Goal: Communication & Community: Answer question/provide support

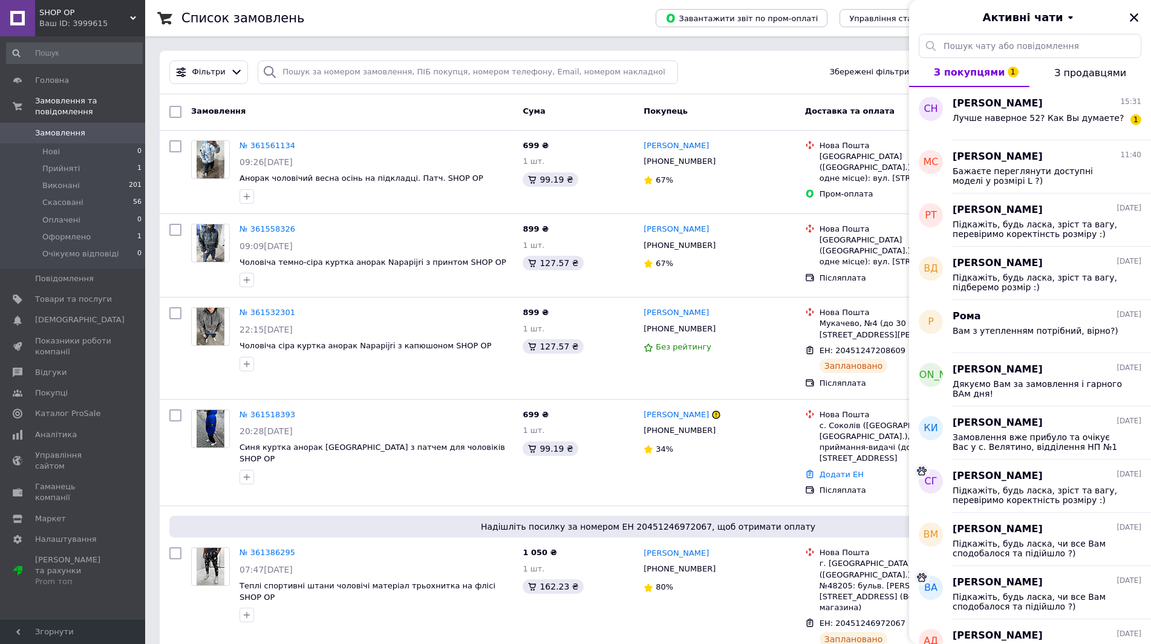
click at [984, 128] on div "Лучше наверное 52? Как Вы думаете?" at bounding box center [1038, 121] width 171 height 17
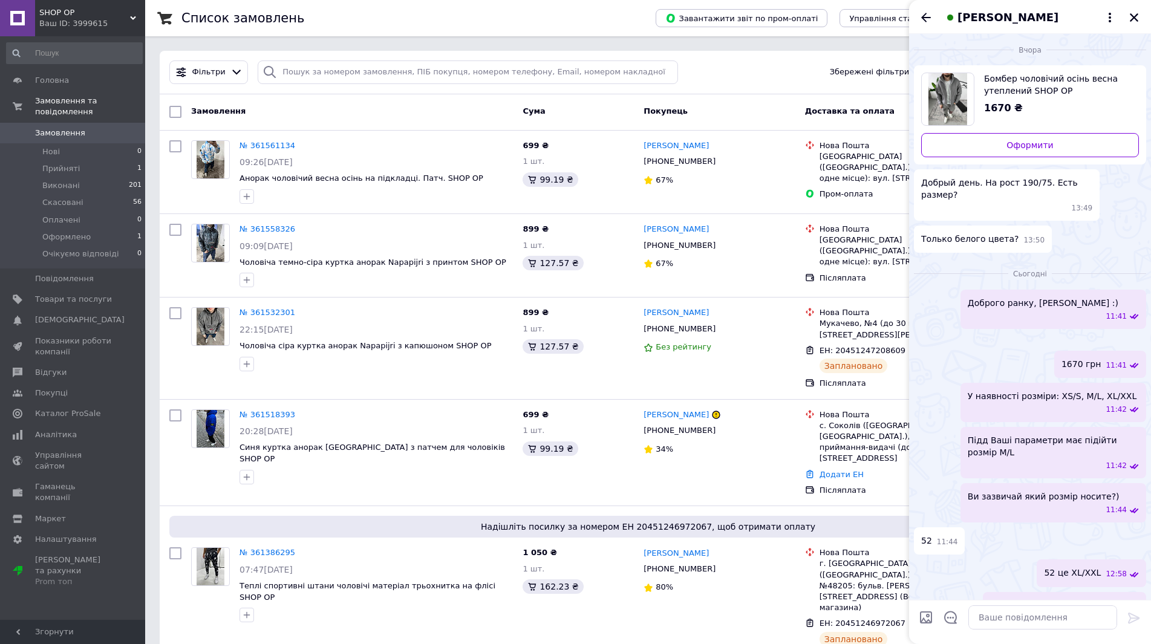
scroll to position [718, 0]
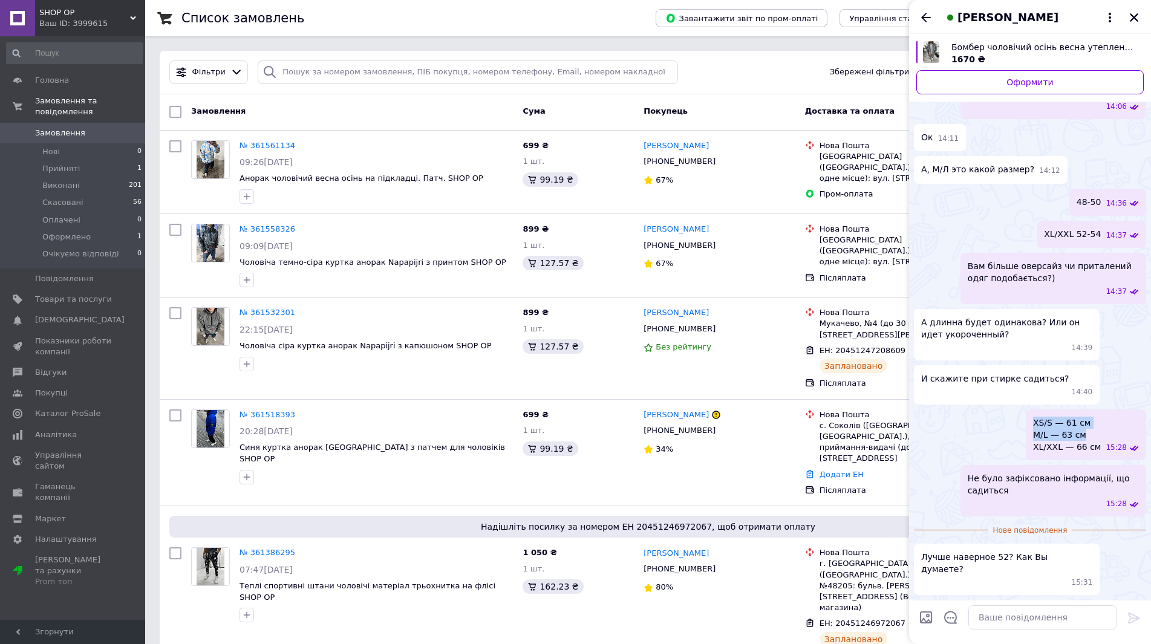
drag, startPoint x: 1099, startPoint y: 464, endPoint x: 1031, endPoint y: 455, distance: 68.4
click at [1031, 455] on div "XS/S — 61 см M/L — 63 см XL/XXL — 66 см 15:28" at bounding box center [1030, 435] width 232 height 51
click at [1076, 453] on span "XS/S — 61 см M/L — 63 см XL/XXL — 66 см" at bounding box center [1067, 435] width 68 height 36
drag, startPoint x: 1097, startPoint y: 460, endPoint x: 1045, endPoint y: 464, distance: 52.2
click at [1045, 453] on span "XS/S — 61 см M/L — 63 см XL/XXL — 66 см" at bounding box center [1067, 435] width 68 height 36
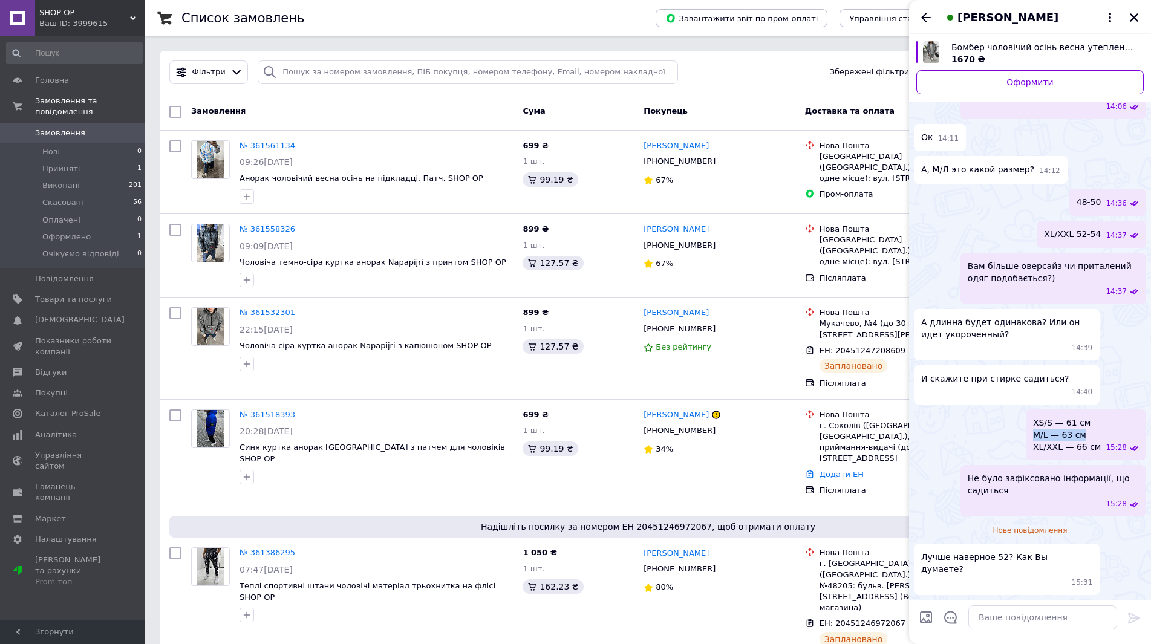
copy span "M/L — 63 см"
click at [1019, 613] on textarea at bounding box center [1043, 618] width 149 height 24
paste textarea "M/L — 63 см"
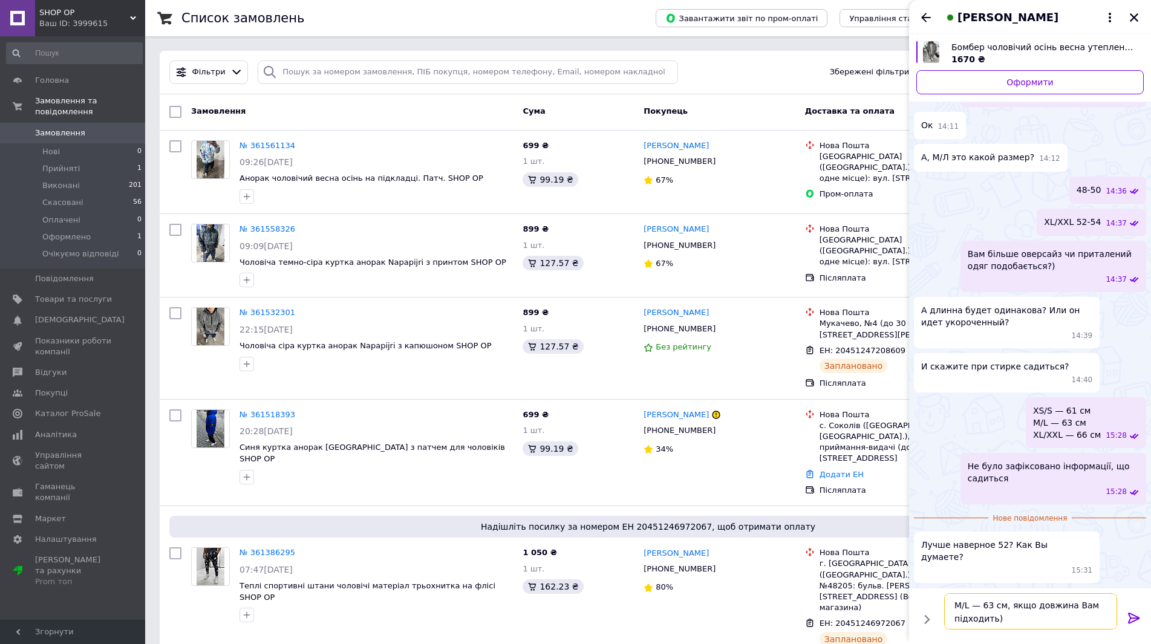
click at [1100, 617] on textarea "M/L — 63 см, якщо довжина Вам підходить)" at bounding box center [1030, 611] width 173 height 36
click at [1115, 605] on textarea "M/L — 63 см, якщо довжина Вам підходить)" at bounding box center [1030, 611] width 173 height 36
type textarea "M/L — 63 см, якщо довжина Вам підходить)"
click at [1119, 622] on div "M/L — 63 см, якщо довжина Вам підходить) M/L — 63 см, якщо довжина Вам підходит…" at bounding box center [1030, 612] width 183 height 46
click at [1139, 616] on icon at bounding box center [1134, 618] width 15 height 15
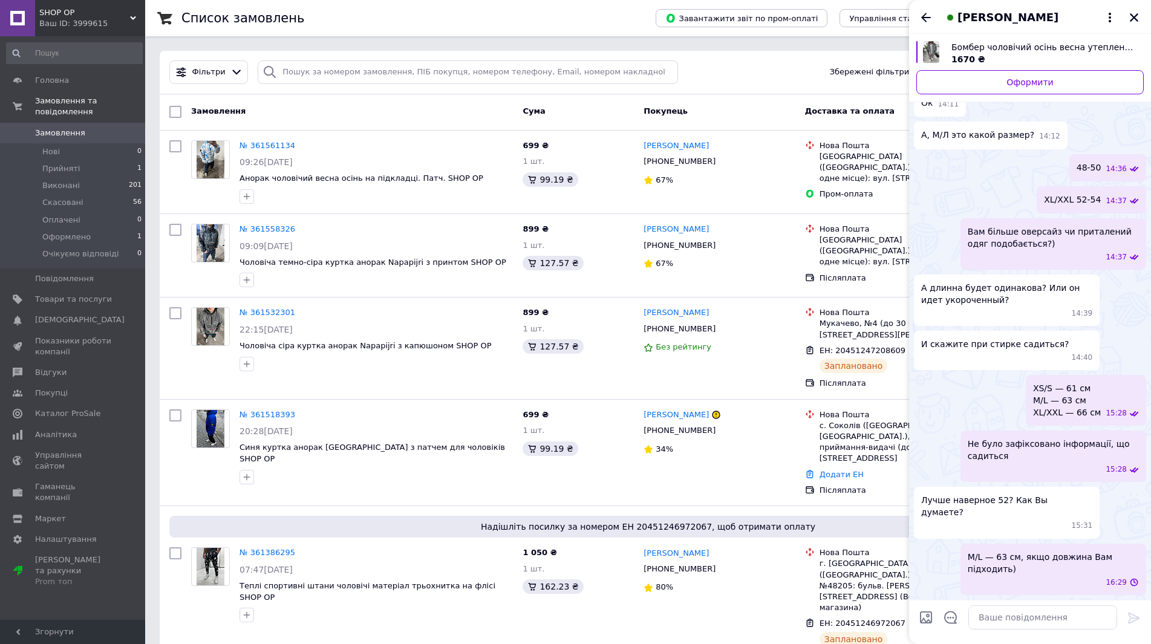
scroll to position [740, 0]
click at [1135, 20] on icon "Закрити" at bounding box center [1134, 17] width 11 height 11
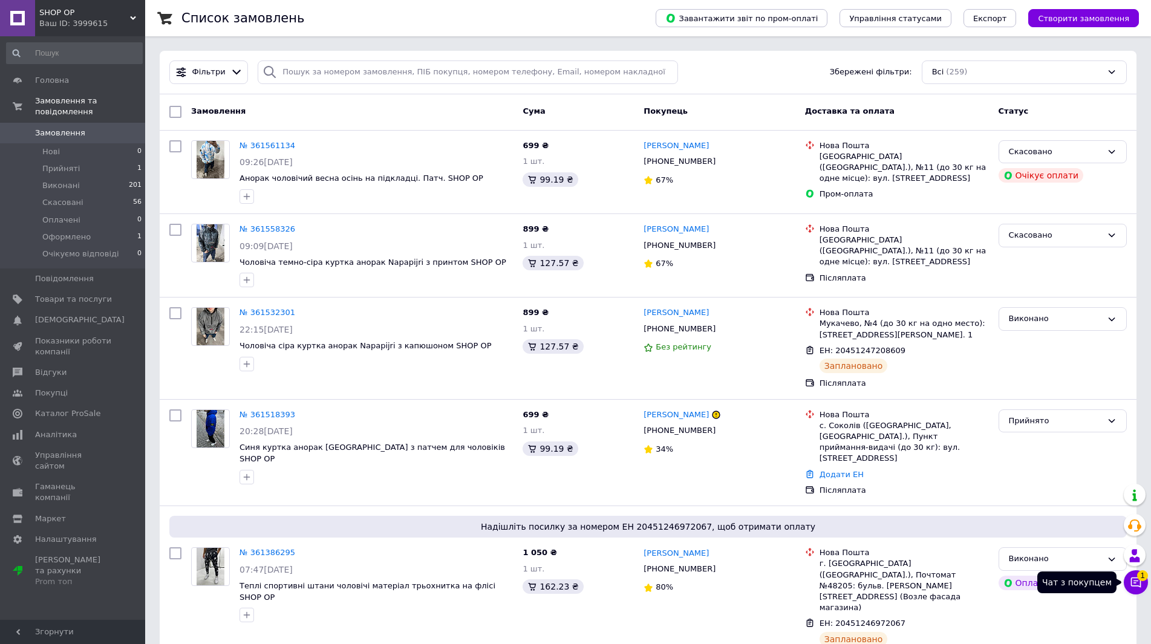
click at [1136, 583] on icon at bounding box center [1136, 583] width 10 height 10
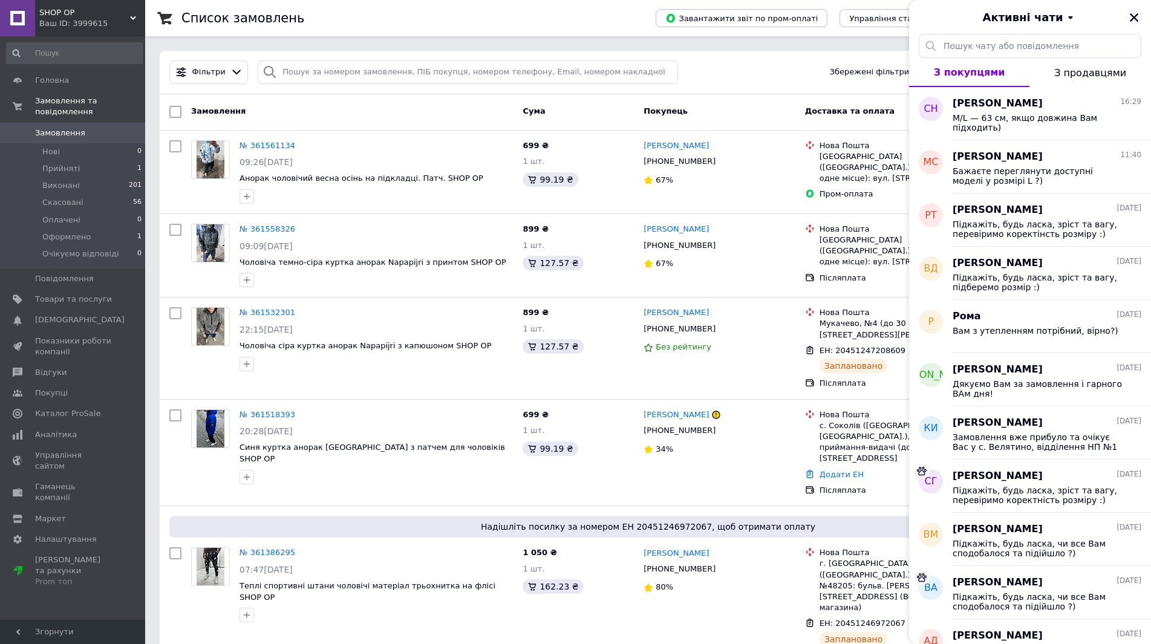
click at [1134, 20] on icon "Закрити" at bounding box center [1134, 17] width 11 height 11
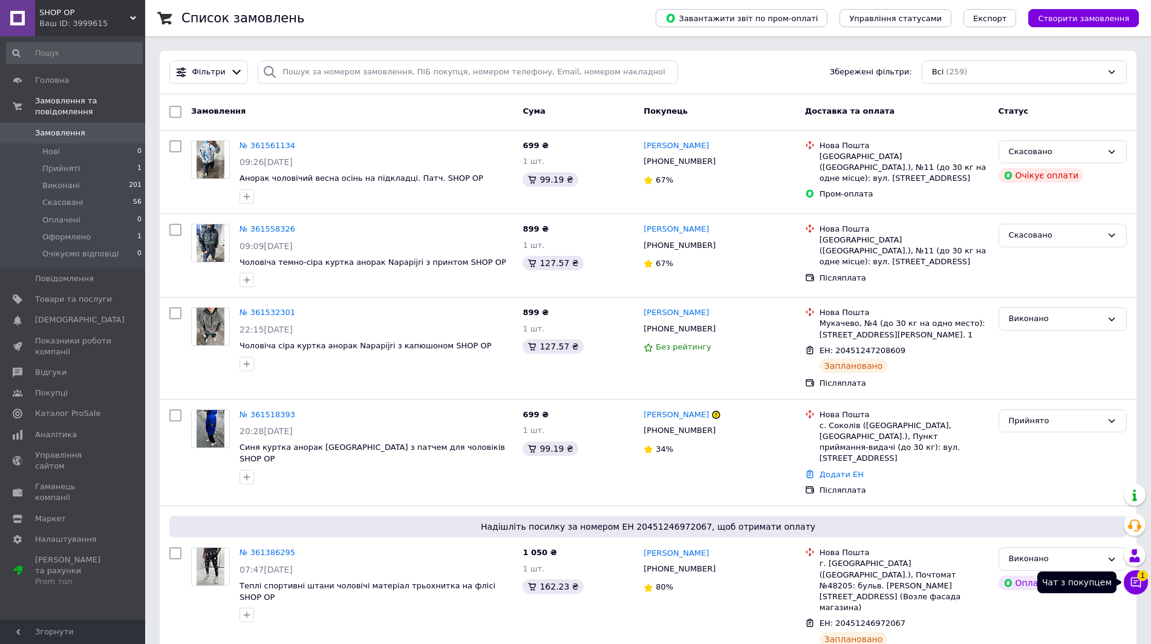
click at [1135, 579] on icon at bounding box center [1136, 583] width 12 height 12
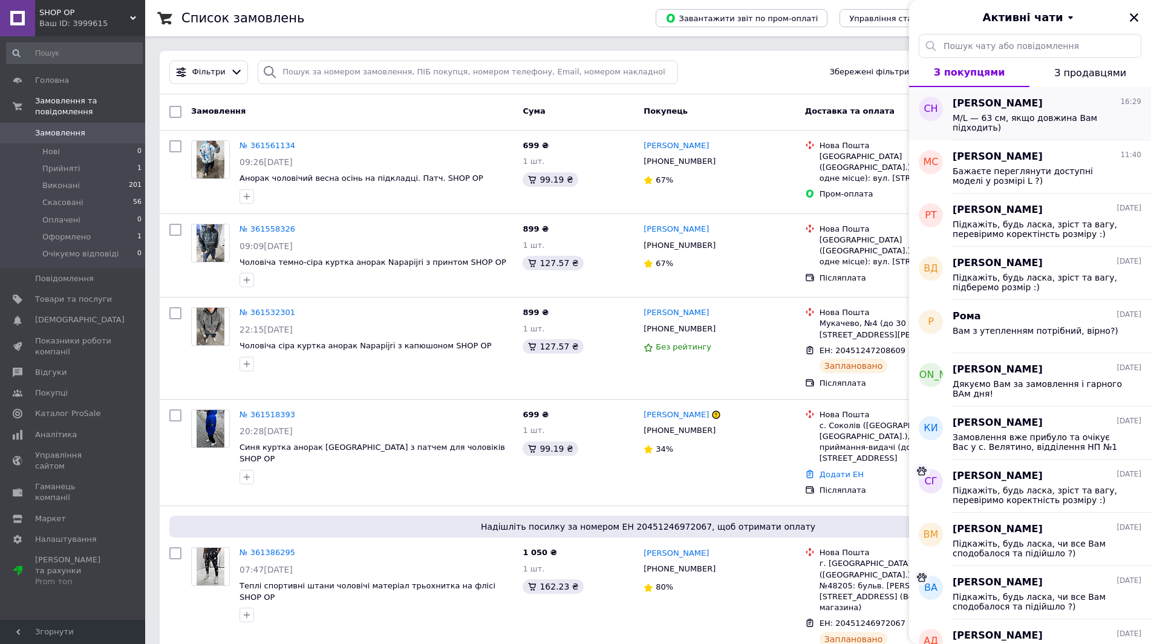
click at [1042, 122] on span "M/L — 63 см, якщо довжина Вам підходить)" at bounding box center [1039, 122] width 172 height 19
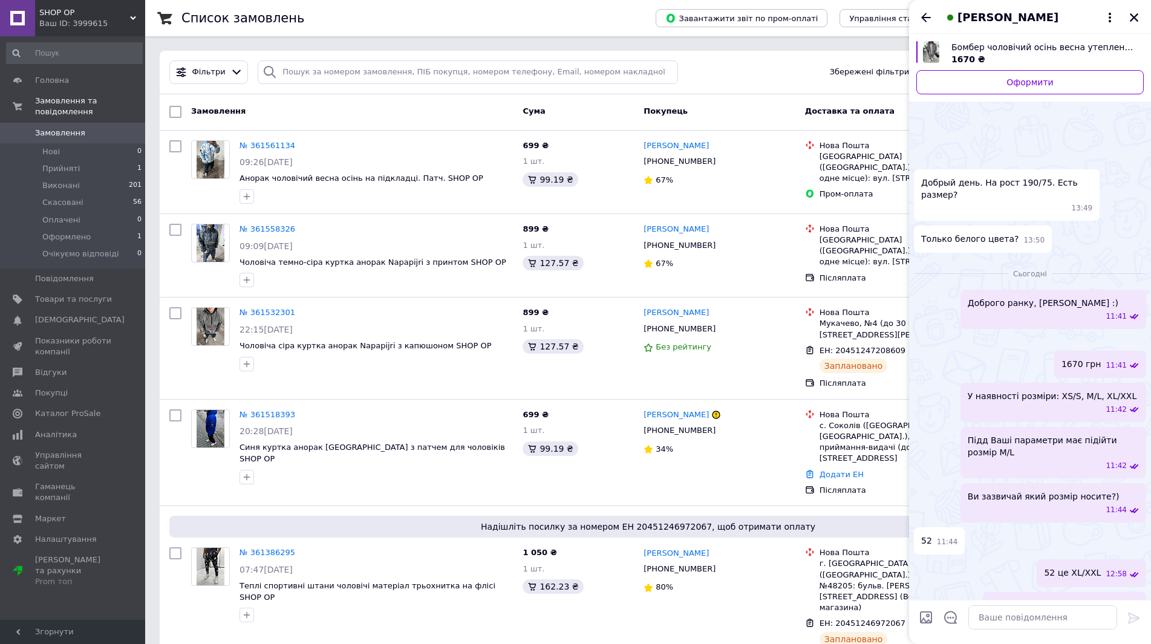
scroll to position [771, 0]
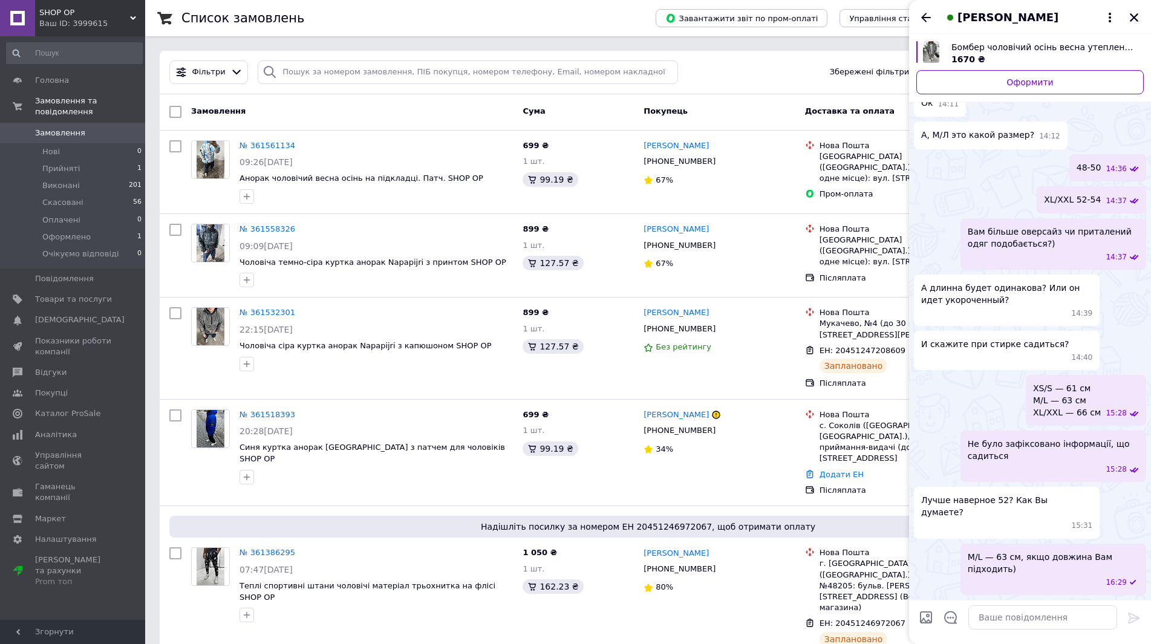
click at [912, 28] on div "[PERSON_NAME]" at bounding box center [1030, 17] width 242 height 34
drag, startPoint x: 915, startPoint y: 27, endPoint x: 923, endPoint y: 21, distance: 9.4
click at [923, 21] on div "[PERSON_NAME]" at bounding box center [1030, 17] width 242 height 34
click at [923, 21] on icon "Назад" at bounding box center [926, 17] width 15 height 15
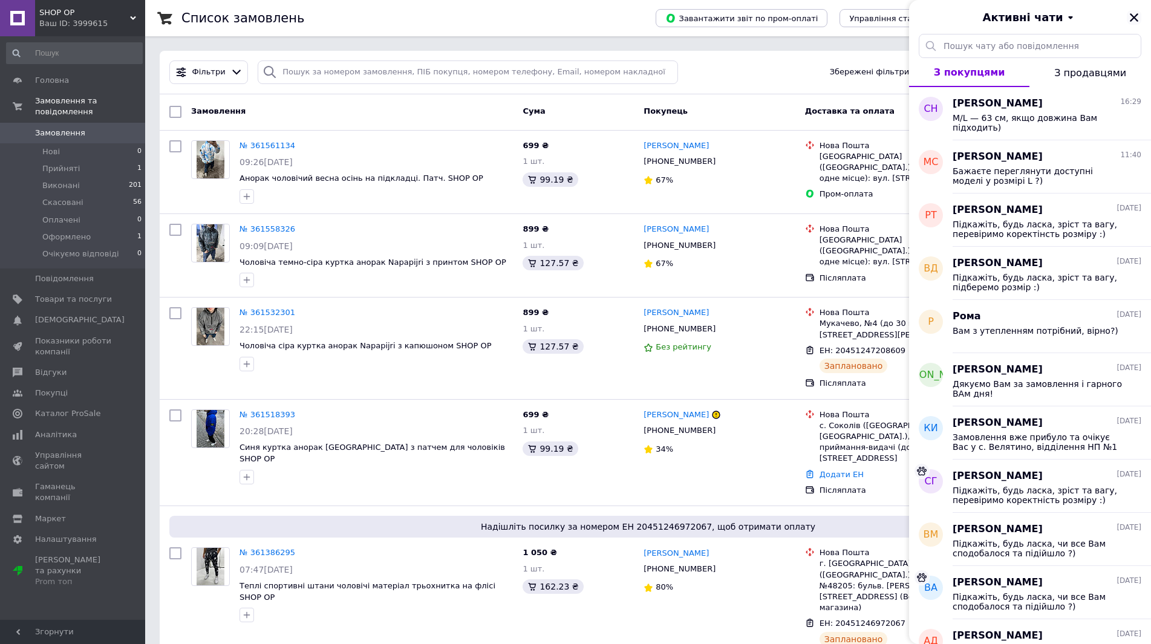
click at [1134, 23] on button "Закрити" at bounding box center [1134, 17] width 15 height 15
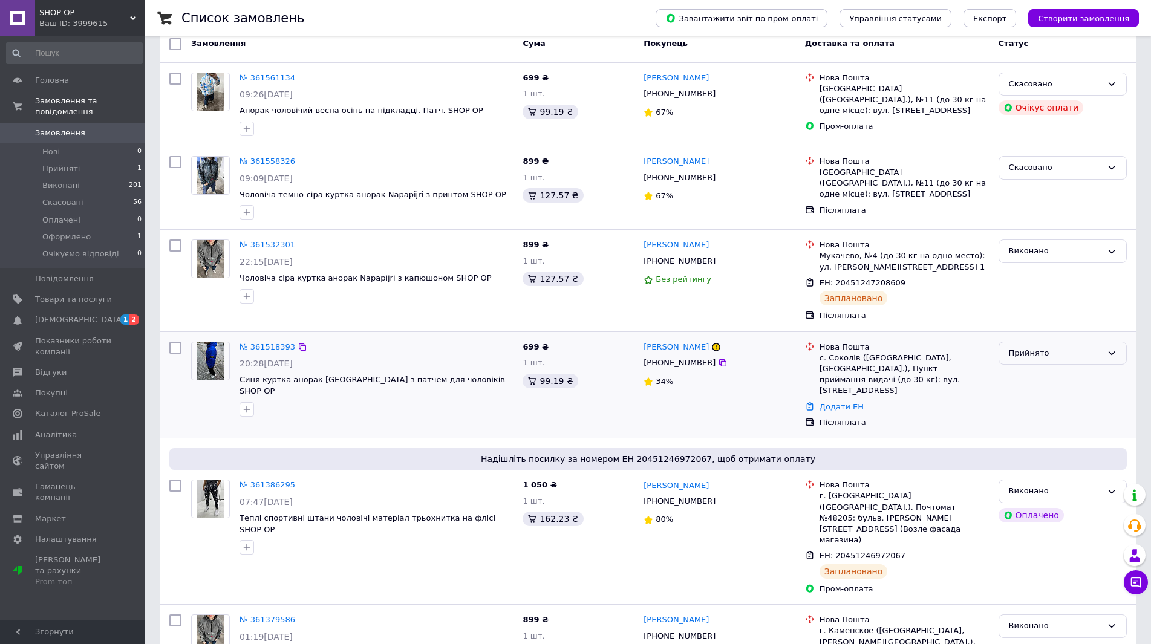
scroll to position [68, 0]
